Goal: Task Accomplishment & Management: Complete application form

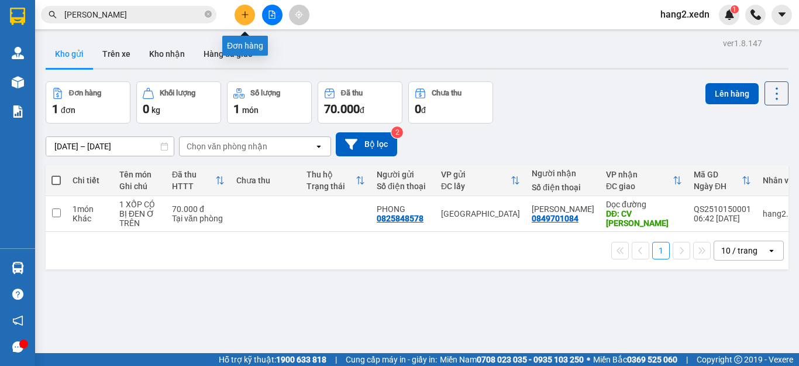
click at [246, 13] on icon "plus" at bounding box center [245, 15] width 8 height 8
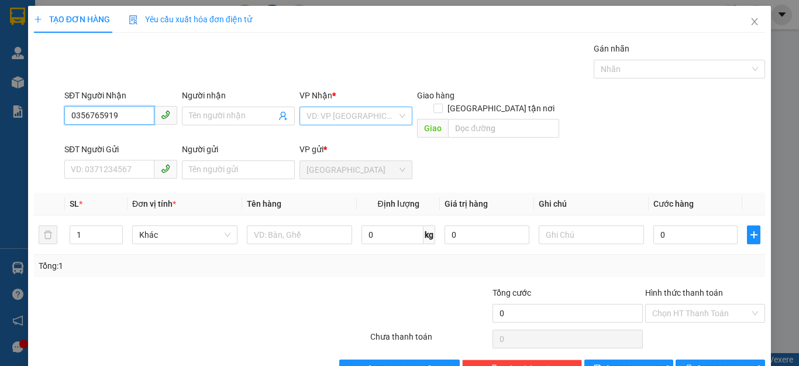
type input "0356765919"
click at [339, 114] on input "search" at bounding box center [352, 116] width 91 height 18
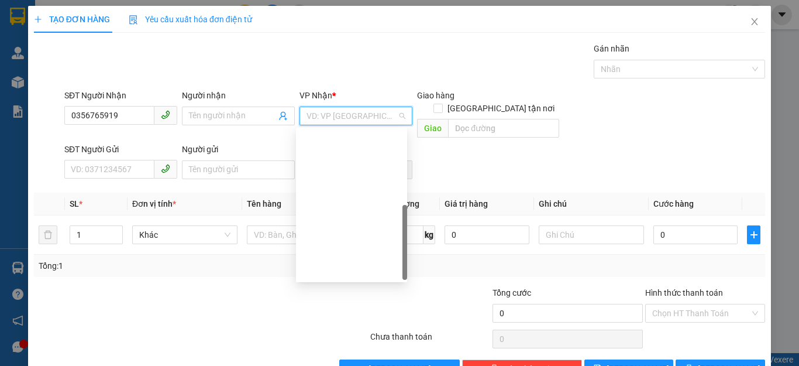
scroll to position [168, 0]
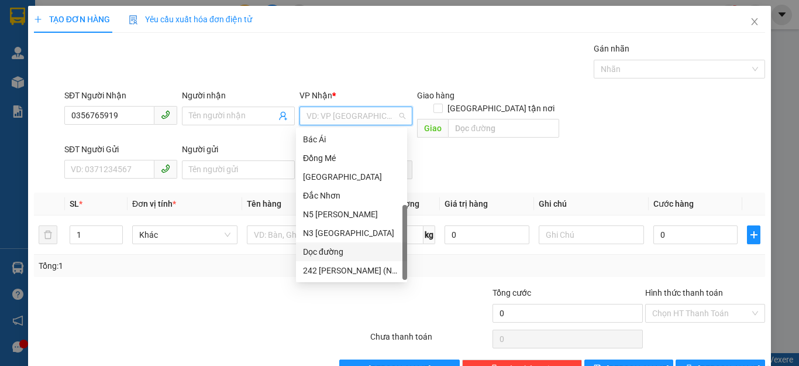
click at [329, 247] on div "Dọc đường" at bounding box center [351, 251] width 97 height 13
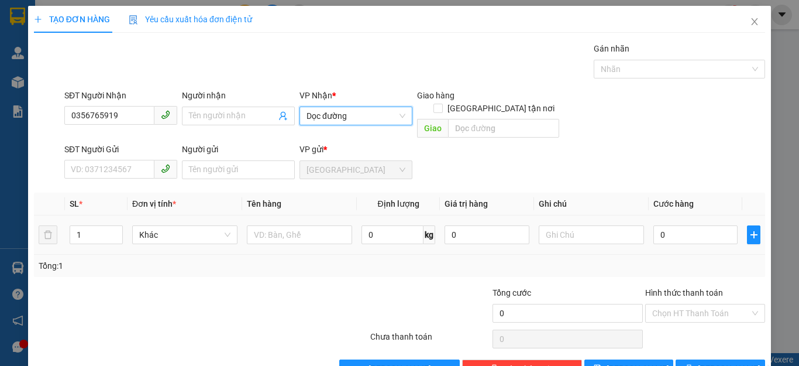
scroll to position [22, 0]
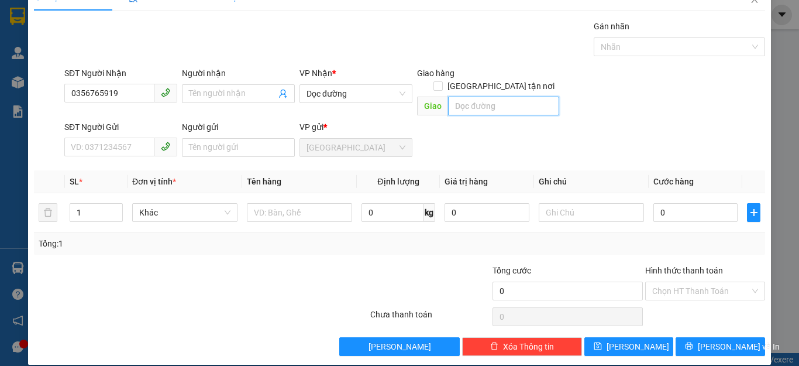
click at [480, 97] on input "text" at bounding box center [503, 106] width 111 height 19
type input "N3 TÂN PHONG"
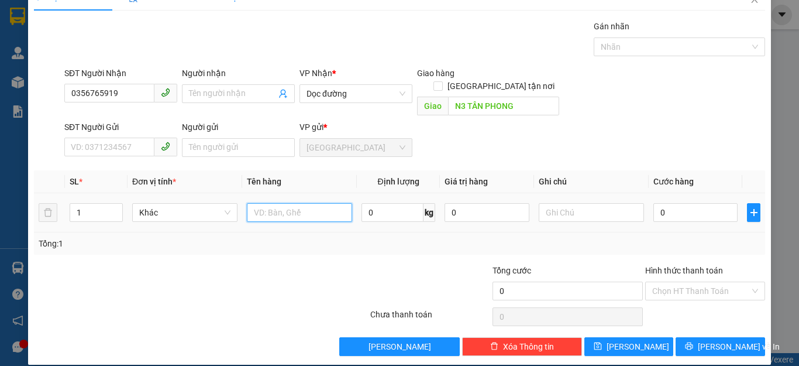
click at [284, 203] on input "text" at bounding box center [299, 212] width 105 height 19
click at [567, 203] on input "text" at bounding box center [591, 212] width 105 height 19
click at [327, 203] on input "1 XE ĐẠP ĐIỆN" at bounding box center [299, 212] width 105 height 19
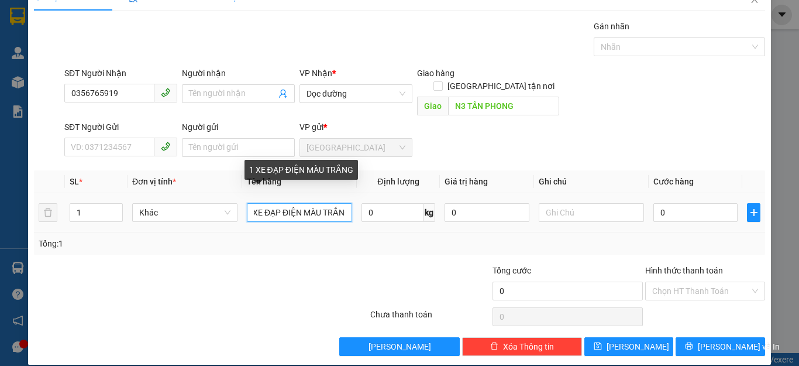
scroll to position [0, 16]
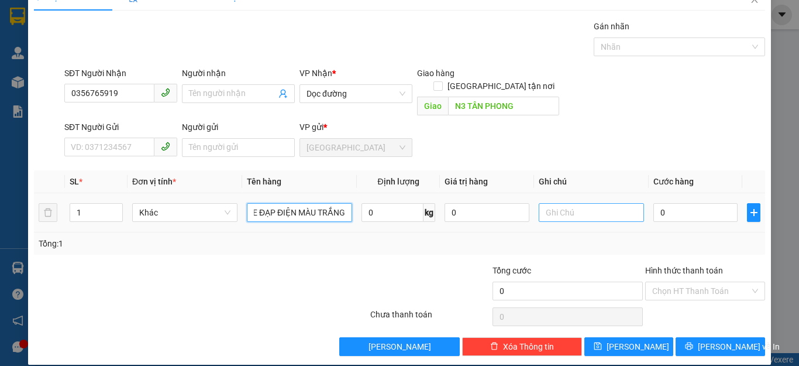
type input "1 XE ĐẠP ĐIỆN MÀU TRẮNG"
click at [563, 203] on input "text" at bounding box center [591, 212] width 105 height 19
type input "XE THEO KH GI 2A"
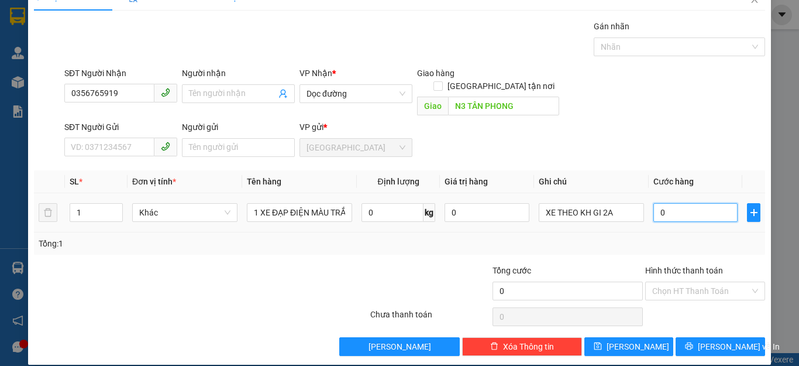
click at [669, 203] on input "0" at bounding box center [695, 212] width 84 height 19
type input "2"
type input "25"
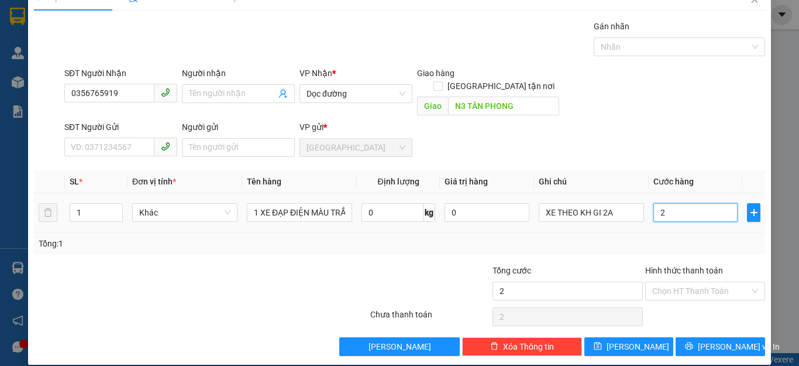
type input "25"
type input "250"
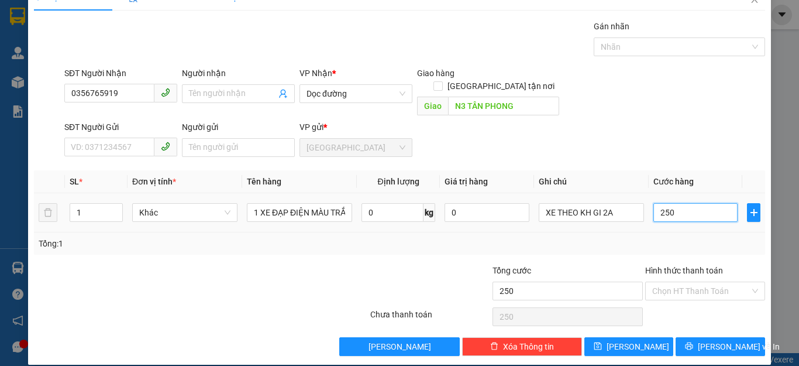
type input "2.500"
type input "25.000"
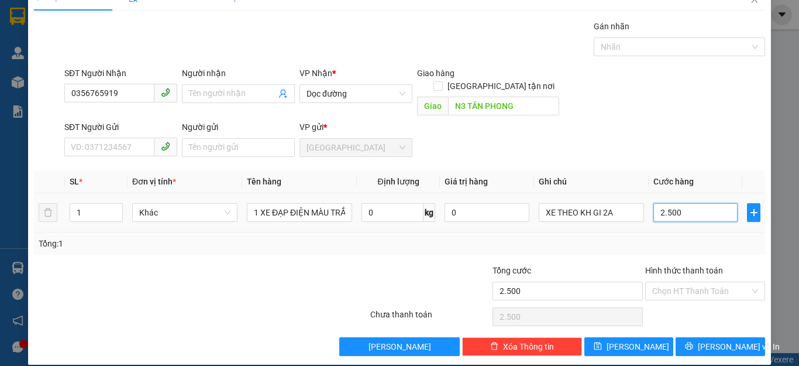
type input "25.000"
type input "250.000"
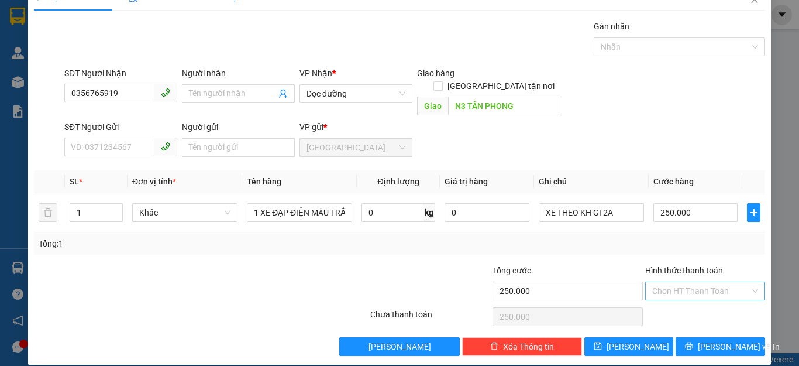
click at [677, 282] on input "Hình thức thanh toán" at bounding box center [701, 291] width 98 height 18
click at [672, 300] on div "Tại văn phòng" at bounding box center [697, 301] width 104 height 13
type input "0"
click at [705, 340] on span "[PERSON_NAME] và In" at bounding box center [739, 346] width 82 height 13
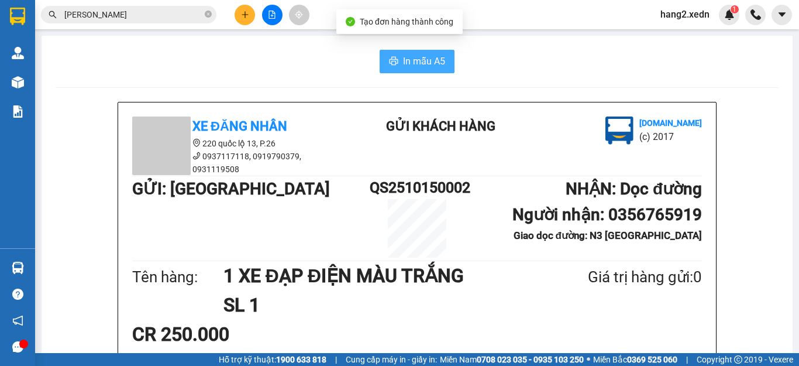
click at [420, 61] on span "In mẫu A5" at bounding box center [424, 61] width 42 height 15
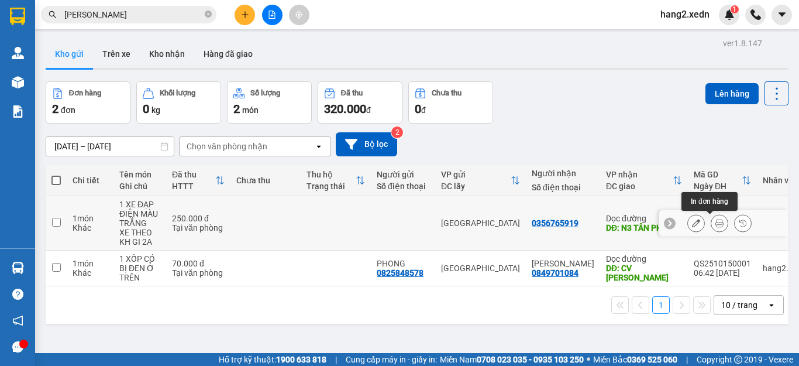
click at [715, 223] on icon at bounding box center [719, 223] width 8 height 8
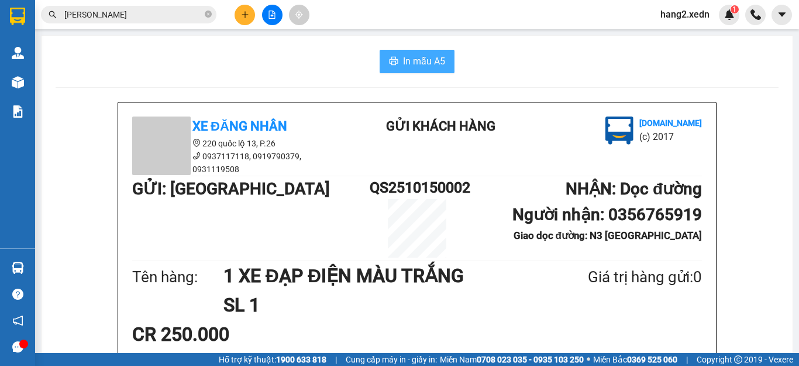
click at [411, 62] on span "In mẫu A5" at bounding box center [424, 61] width 42 height 15
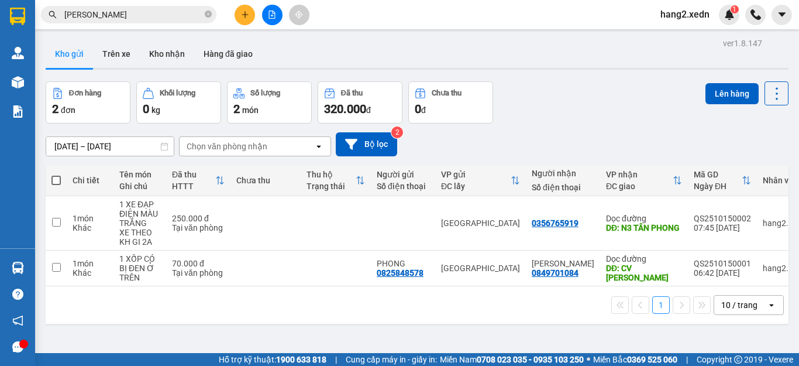
click at [53, 174] on label at bounding box center [55, 180] width 9 height 12
click at [56, 174] on input "checkbox" at bounding box center [56, 174] width 0 height 0
checkbox input "true"
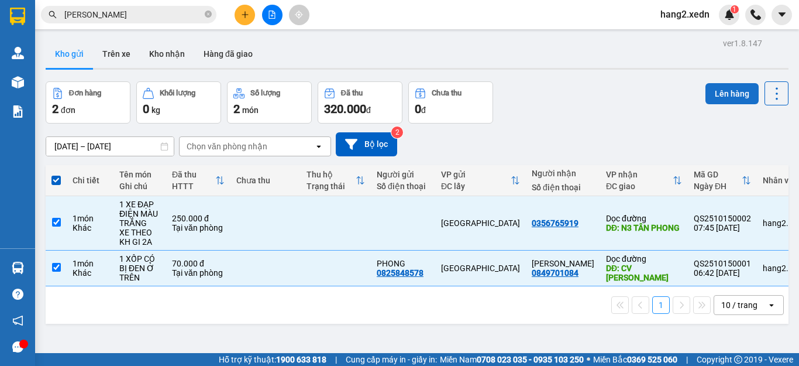
click at [722, 94] on button "Lên hàng" at bounding box center [732, 93] width 53 height 21
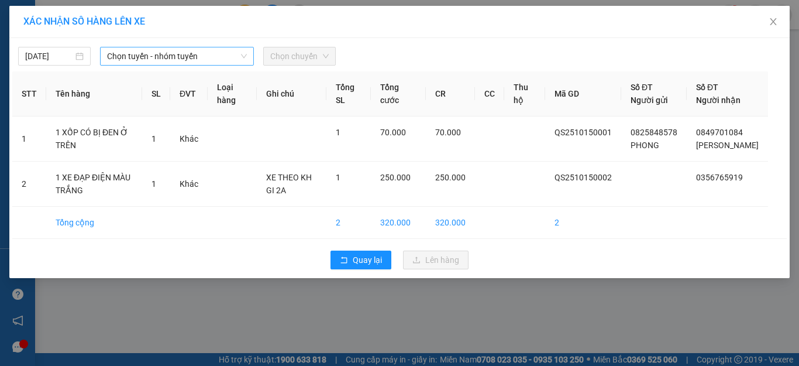
click at [165, 53] on span "Chọn tuyến - nhóm tuyến" at bounding box center [177, 56] width 140 height 18
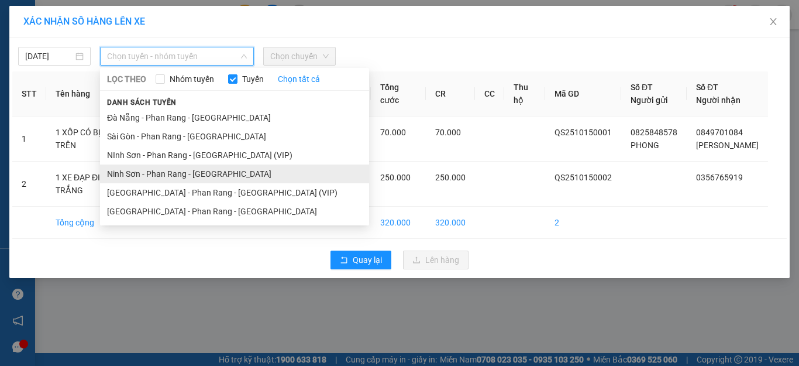
click at [156, 175] on li "Ninh Sơn - Phan Rang - [GEOGRAPHIC_DATA]" at bounding box center [234, 173] width 269 height 19
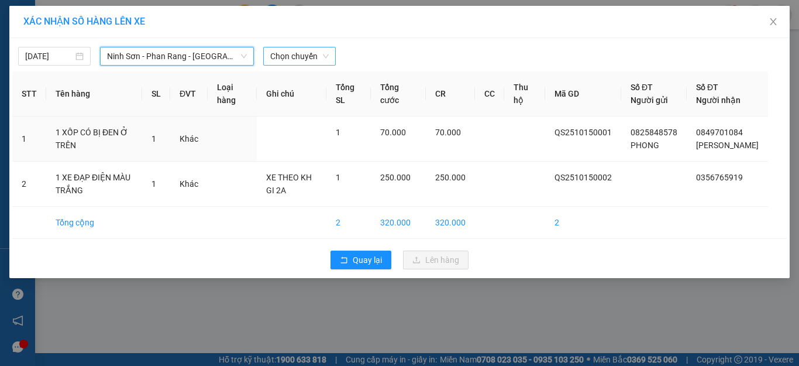
click at [300, 54] on span "Chọn chuyến" at bounding box center [299, 56] width 59 height 18
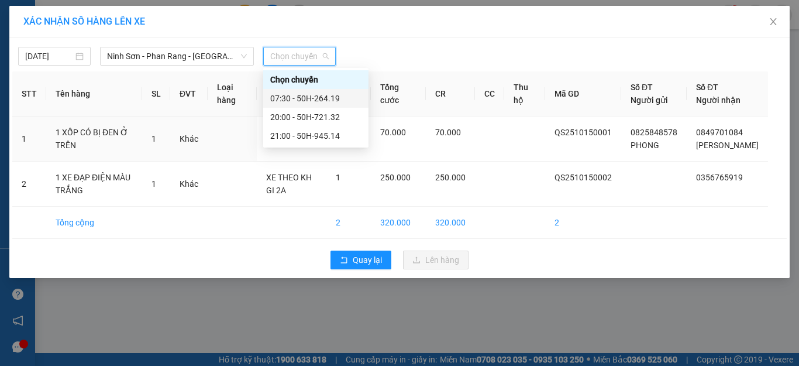
click at [305, 94] on div "07:30 - 50H-264.19" at bounding box center [315, 98] width 91 height 13
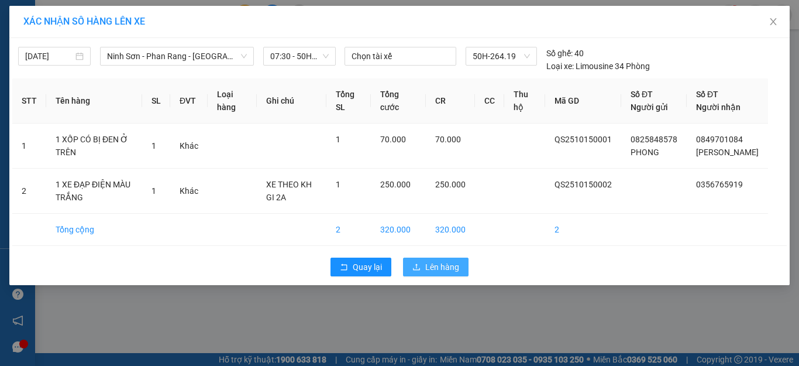
click at [438, 273] on span "Lên hàng" at bounding box center [442, 266] width 34 height 13
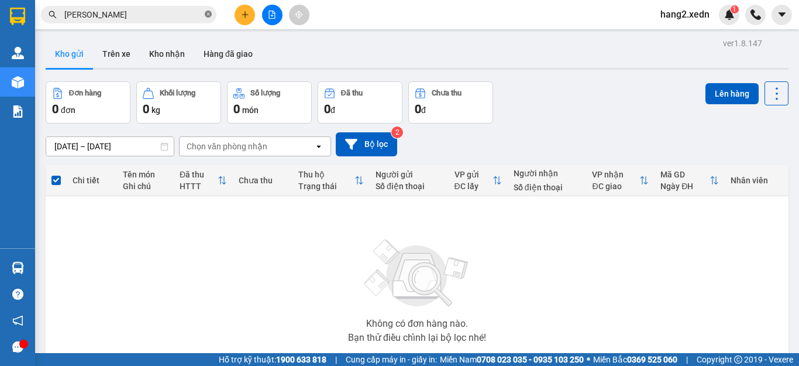
click at [208, 9] on span at bounding box center [208, 14] width 7 height 11
click at [270, 13] on icon "file-add" at bounding box center [272, 15] width 8 height 8
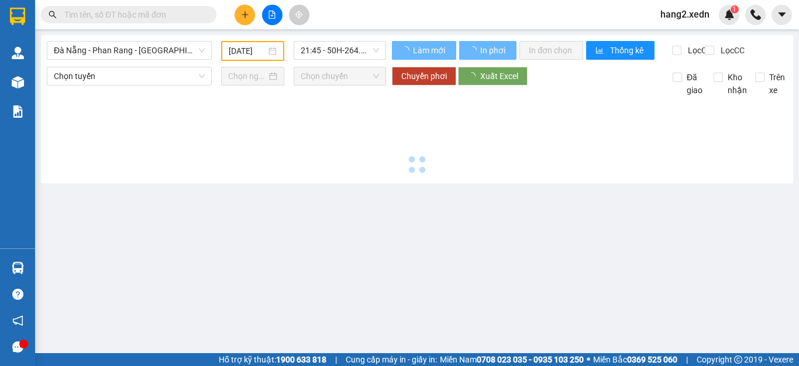
type input "[DATE]"
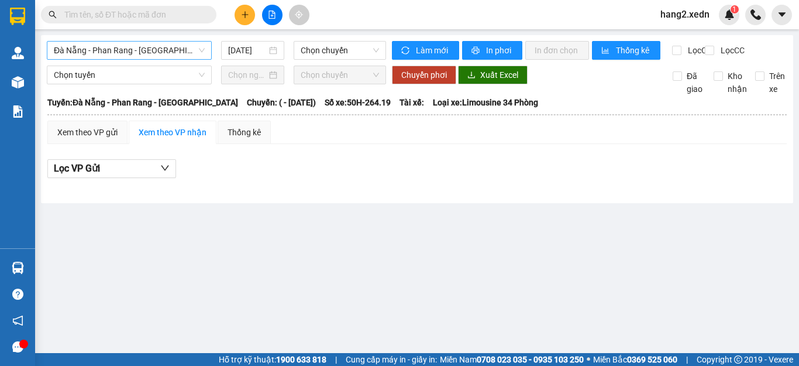
click at [123, 52] on span "Đà Nẵng - Phan Rang - [GEOGRAPHIC_DATA]" at bounding box center [129, 51] width 151 height 18
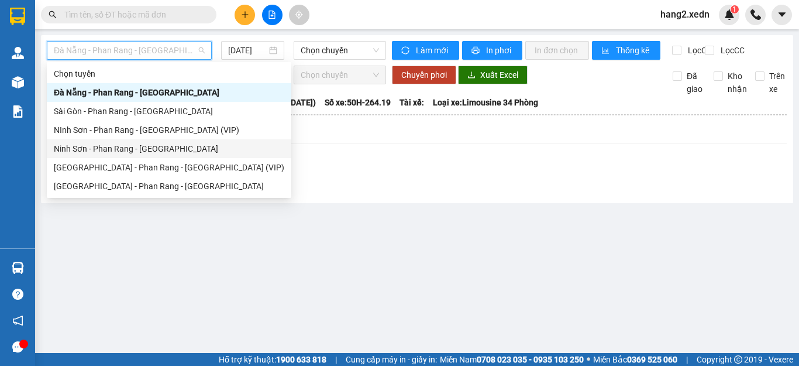
click at [112, 149] on div "Ninh Sơn - Phan Rang - [GEOGRAPHIC_DATA]" at bounding box center [169, 148] width 230 height 13
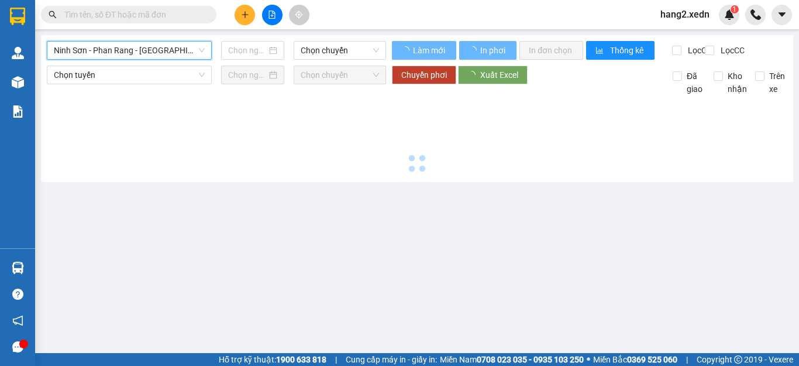
type input "[DATE]"
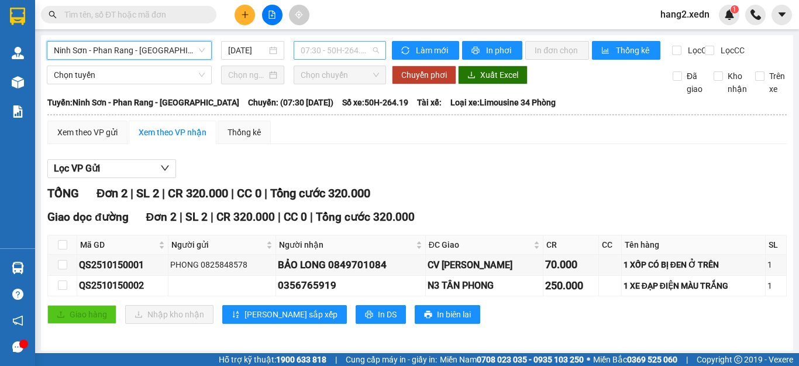
click at [336, 46] on span "07:30 - 50H-264.19" at bounding box center [340, 51] width 78 height 18
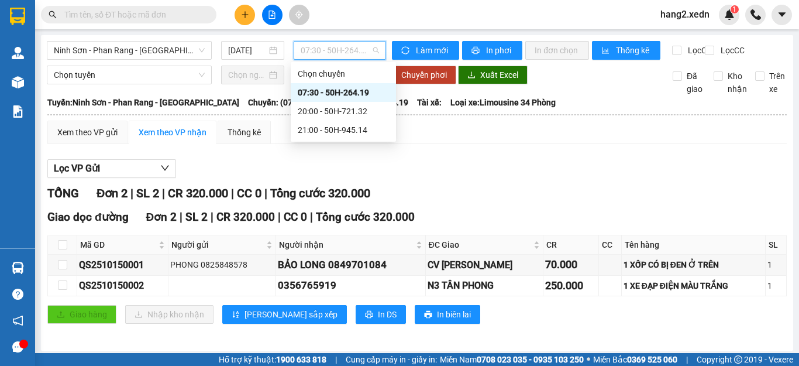
click at [331, 91] on div "07:30 - 50H-264.19" at bounding box center [343, 92] width 91 height 13
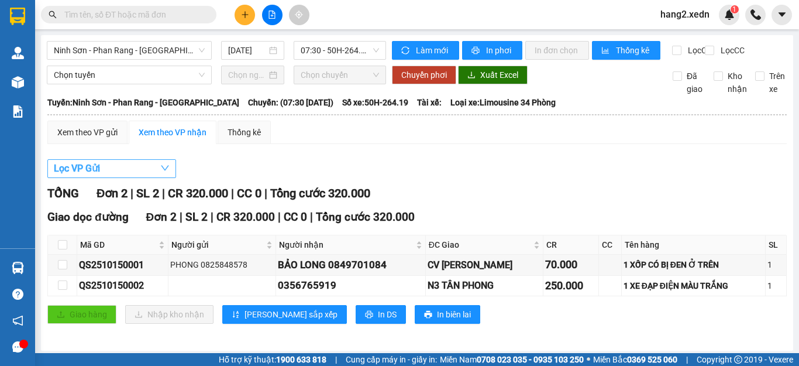
click at [87, 176] on span "Lọc VP Gửi" at bounding box center [77, 168] width 46 height 15
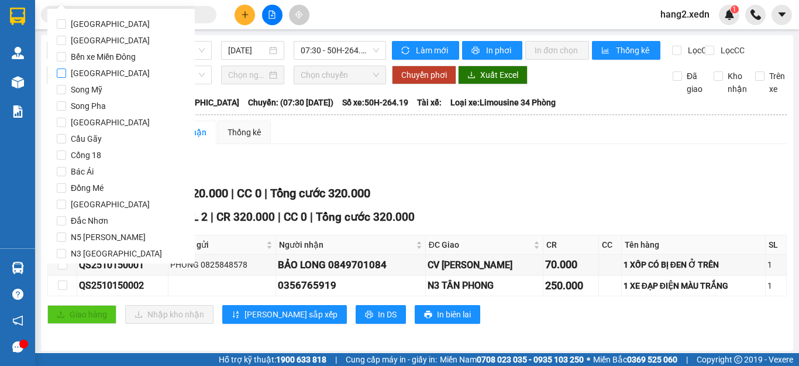
click at [103, 73] on span "[GEOGRAPHIC_DATA]" at bounding box center [110, 73] width 88 height 16
click at [66, 73] on input "[GEOGRAPHIC_DATA]" at bounding box center [61, 72] width 9 height 9
checkbox input "true"
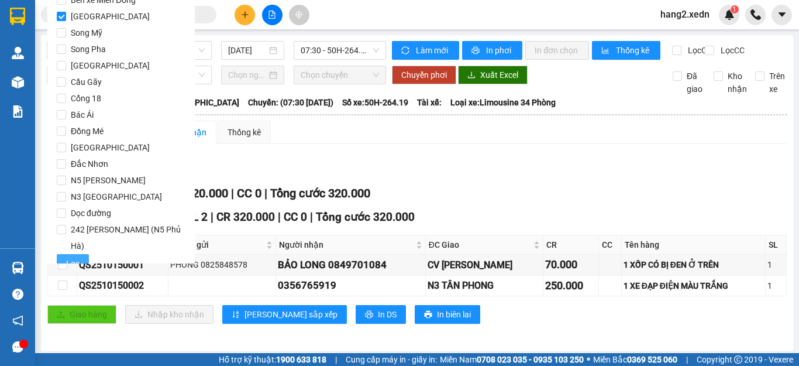
click at [78, 257] on span "Lọc" at bounding box center [72, 263] width 13 height 13
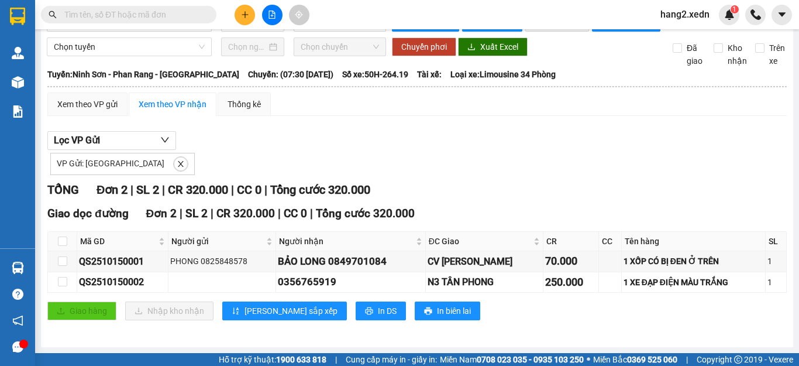
scroll to position [0, 0]
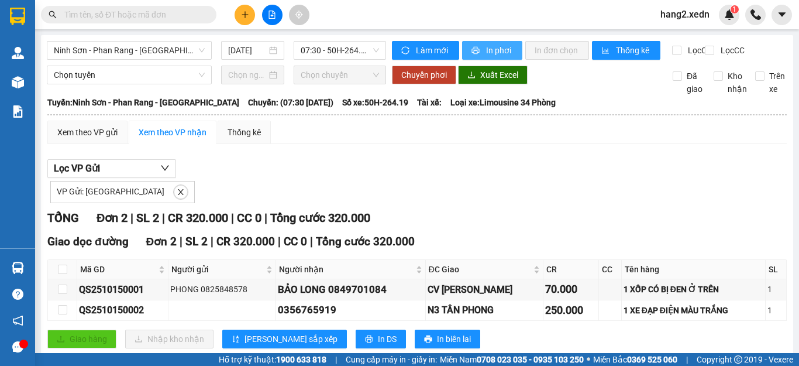
click at [496, 53] on span "In phơi" at bounding box center [499, 50] width 27 height 13
